Goal: Task Accomplishment & Management: Manage account settings

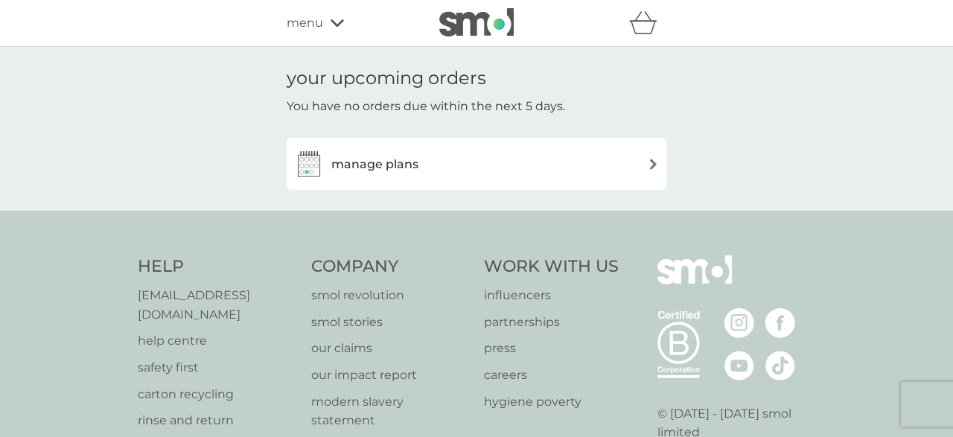
click at [367, 160] on h3 "manage plans" at bounding box center [374, 164] width 87 height 19
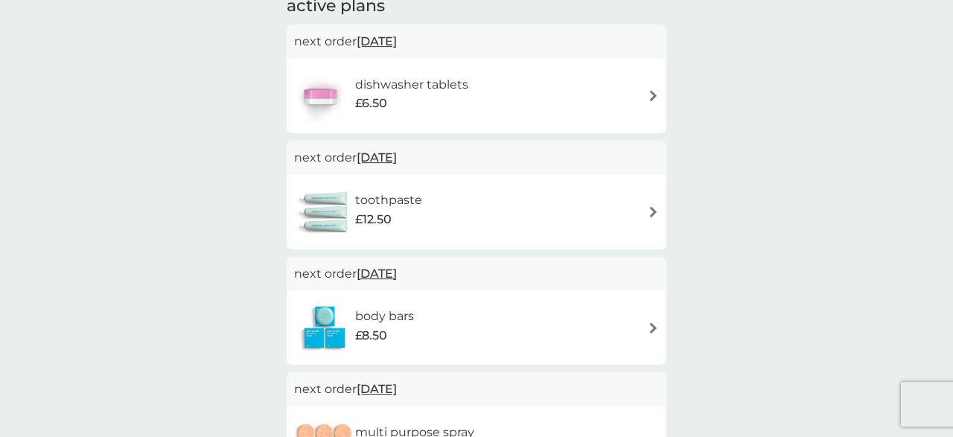
scroll to position [310, 0]
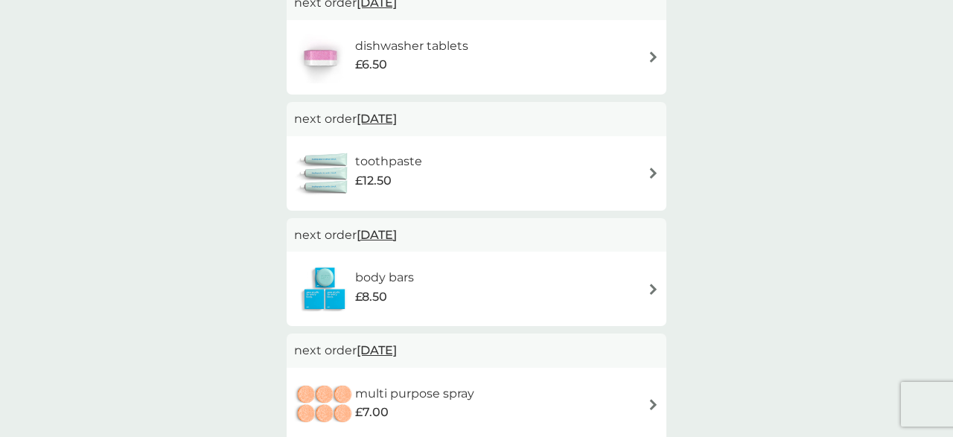
click at [638, 290] on div "body bars £8.50" at bounding box center [476, 289] width 365 height 52
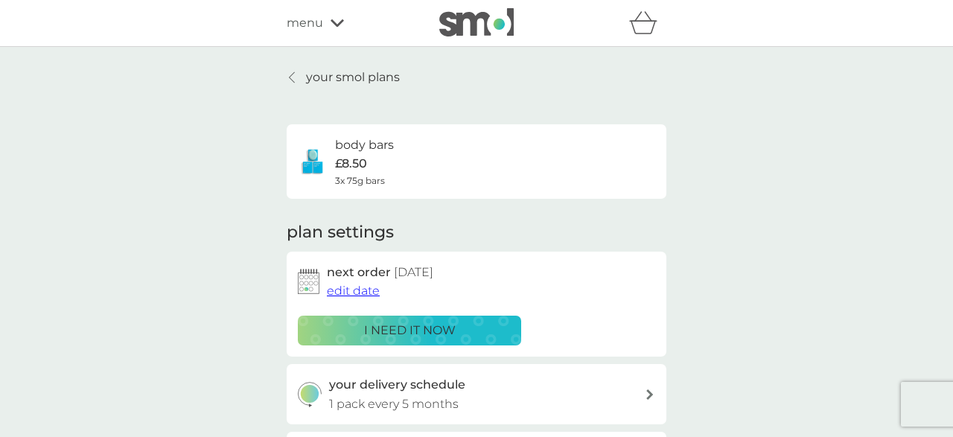
click at [446, 336] on p "i need it now" at bounding box center [410, 330] width 92 height 19
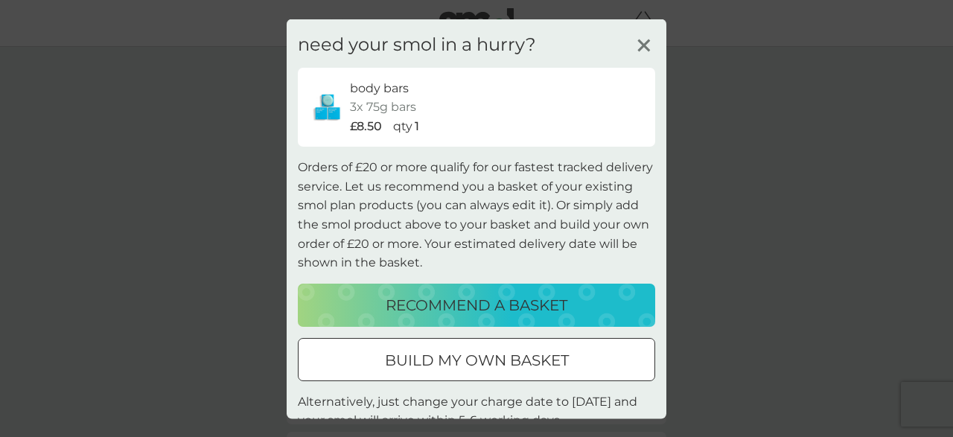
click at [648, 50] on line at bounding box center [643, 44] width 11 height 11
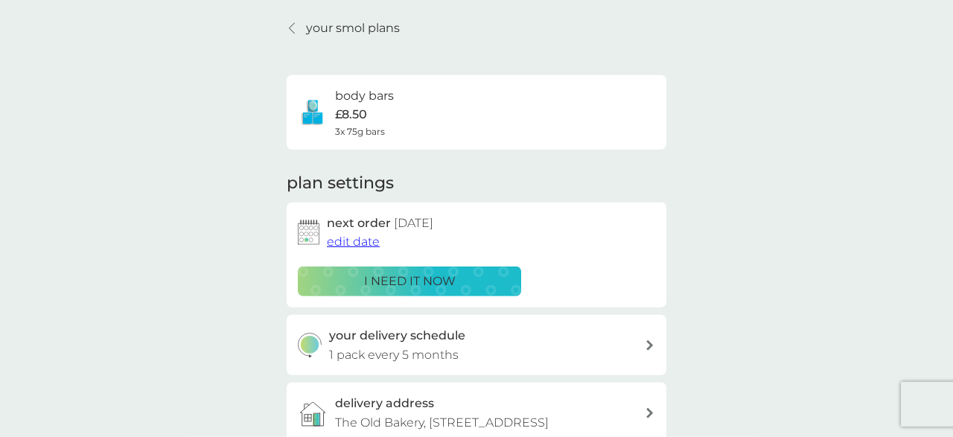
scroll to position [77, 0]
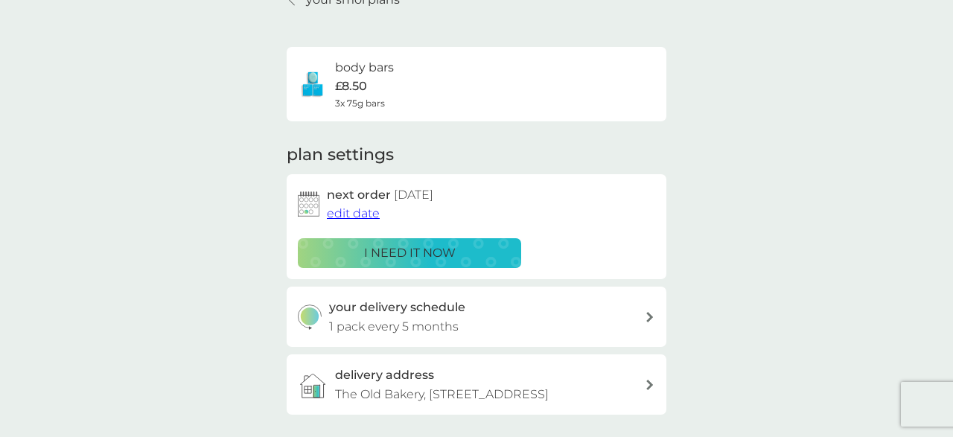
click at [418, 252] on p "i need it now" at bounding box center [410, 252] width 92 height 19
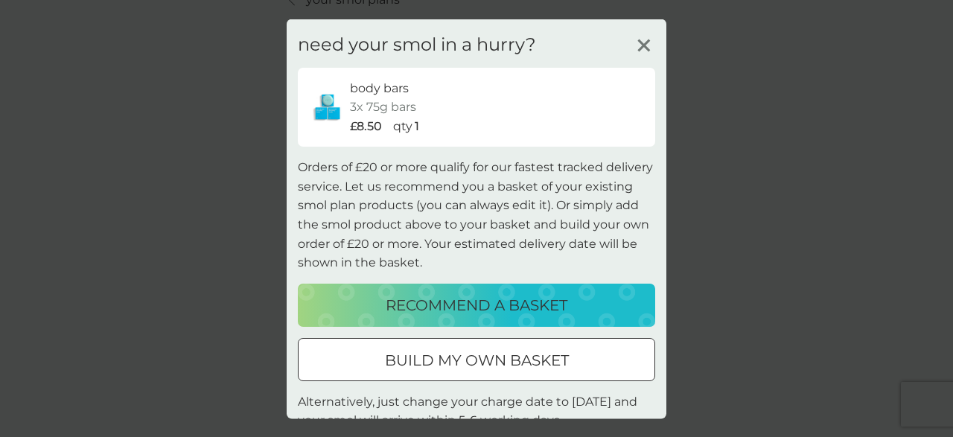
scroll to position [45, 0]
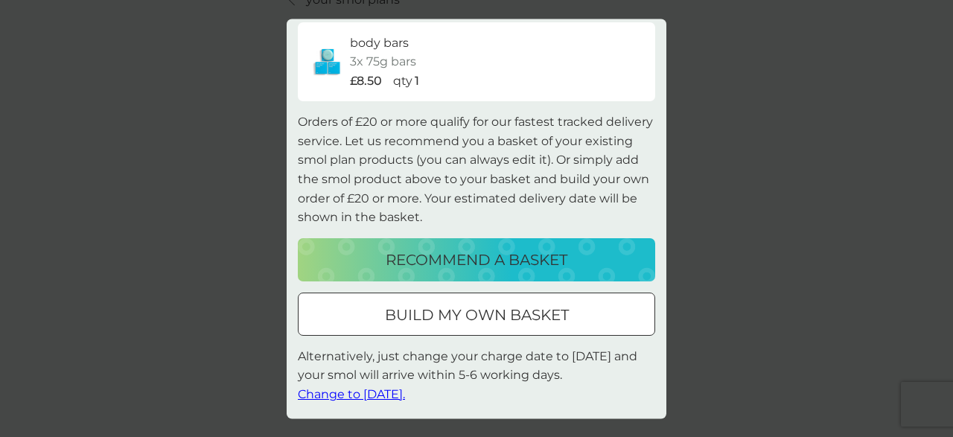
click at [399, 395] on span "Change to [DATE]." at bounding box center [351, 395] width 107 height 14
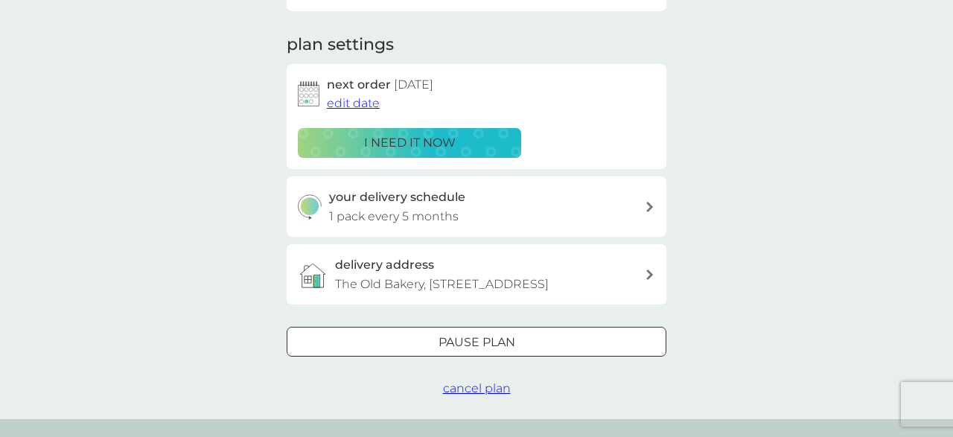
scroll to position [155, 0]
